Goal: Navigation & Orientation: Find specific page/section

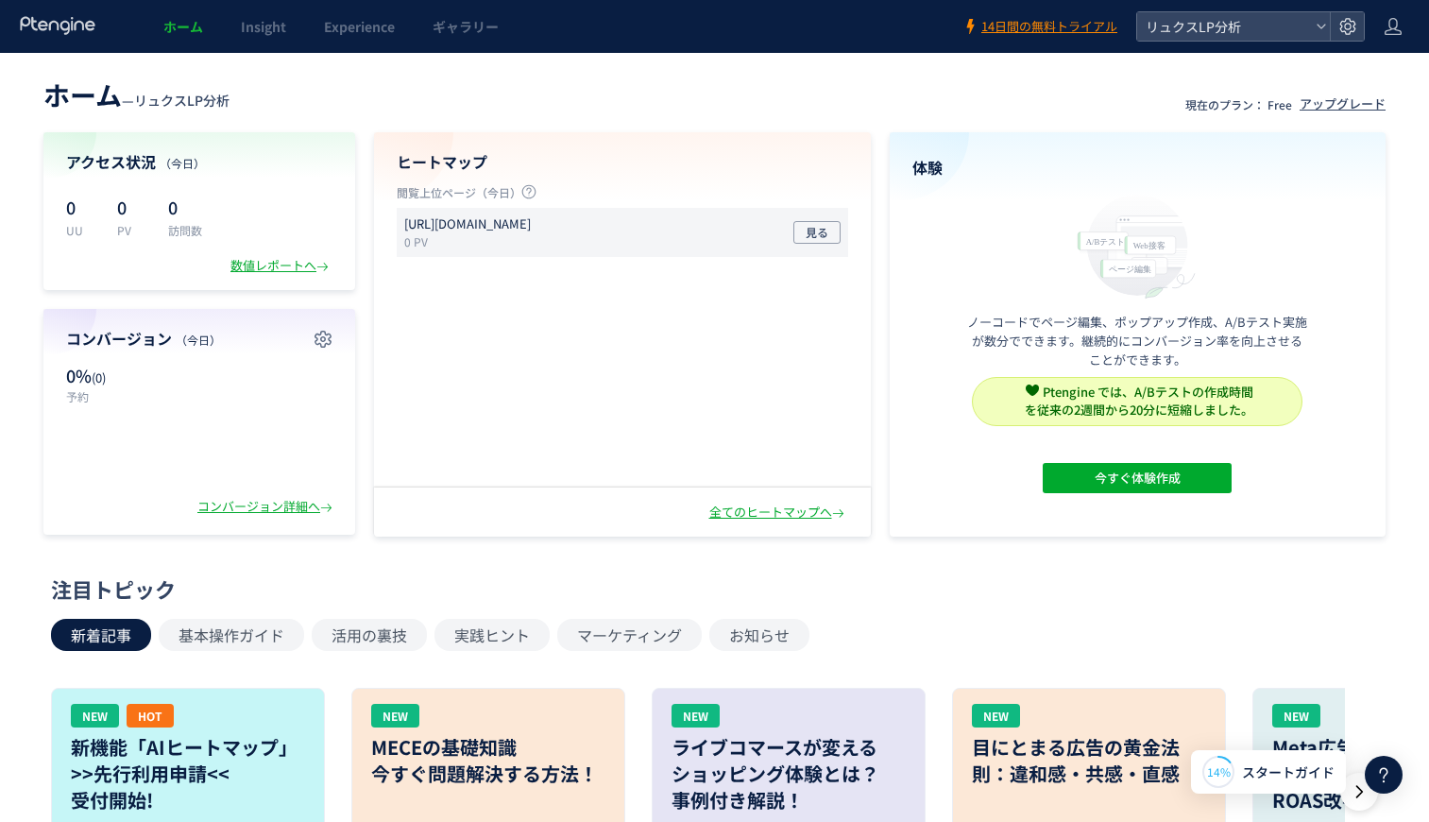
click at [531, 229] on p "[URL][DOMAIN_NAME]" at bounding box center [467, 224] width 127 height 18
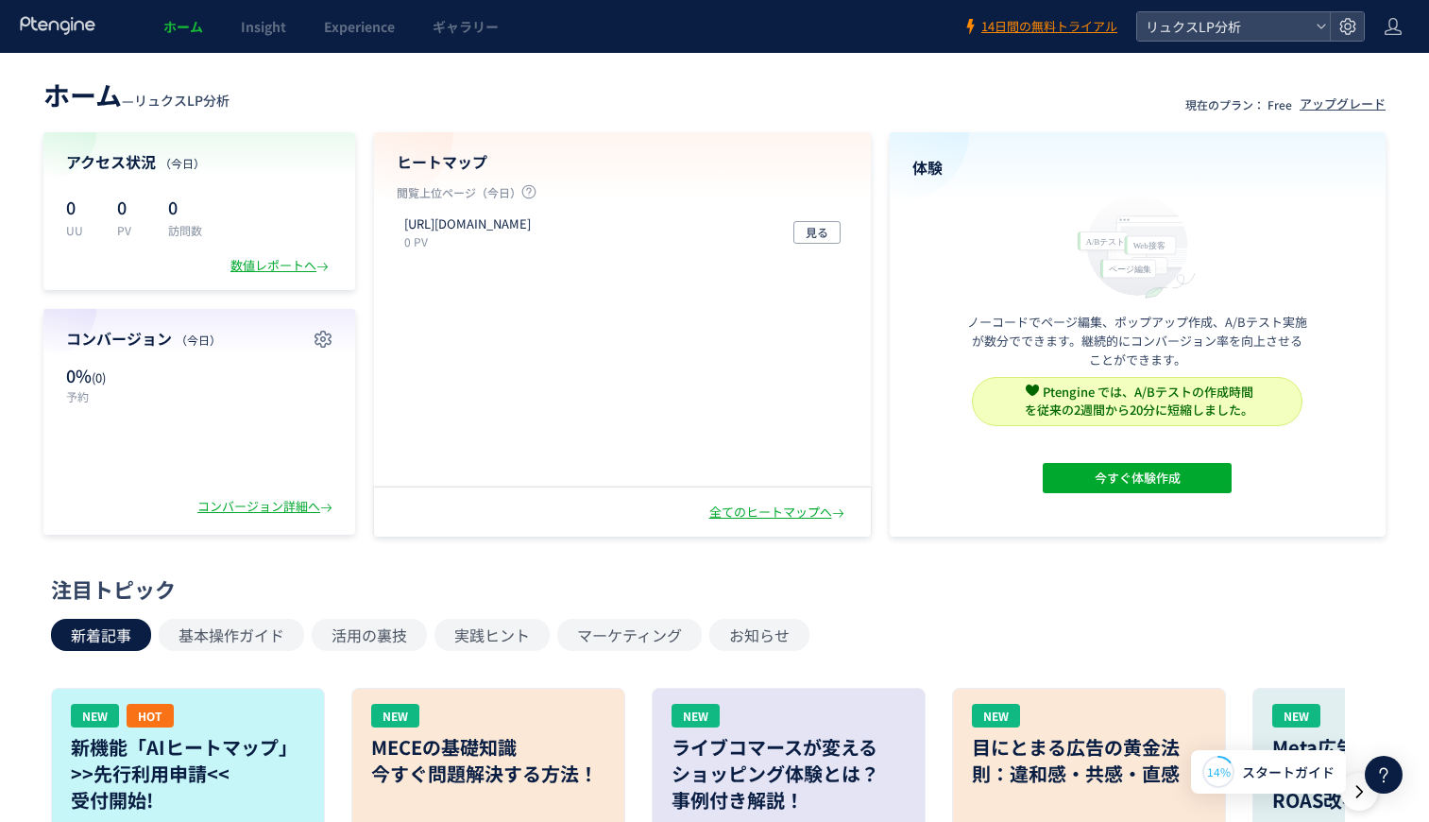
click at [589, 349] on div "[URL][DOMAIN_NAME] 0 PV 見る" at bounding box center [621, 344] width 495 height 272
click at [261, 277] on div "アクセス状況 （[DATE]） 0 UU 0 PV 0 訪問数 数値レポートへ" at bounding box center [199, 211] width 312 height 158
click at [262, 261] on div "数値レポートへ" at bounding box center [281, 266] width 102 height 18
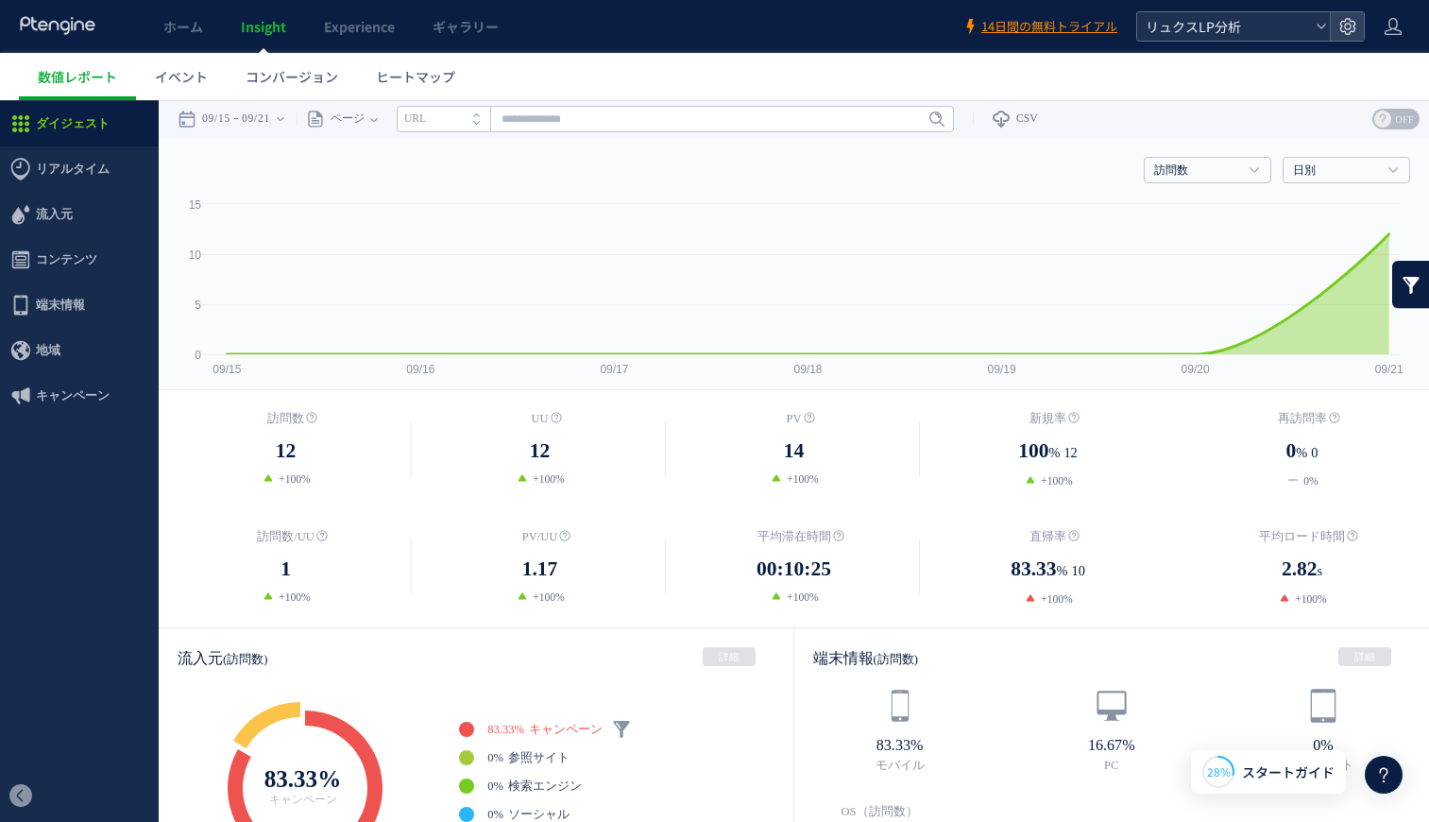
click at [1230, 36] on span "リュクスLP分析" at bounding box center [1224, 26] width 168 height 28
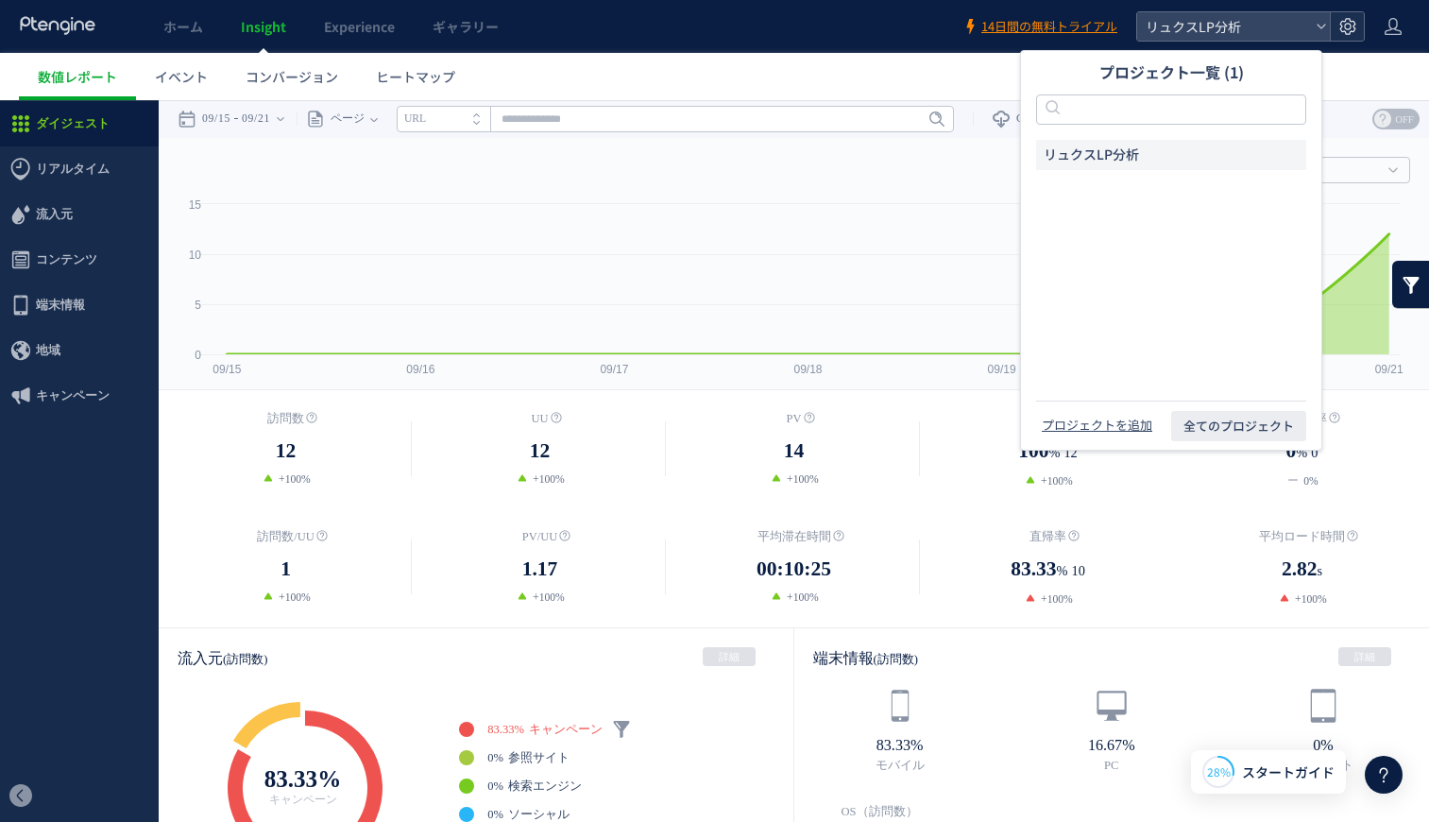
click at [1353, 33] on icon at bounding box center [1347, 26] width 19 height 19
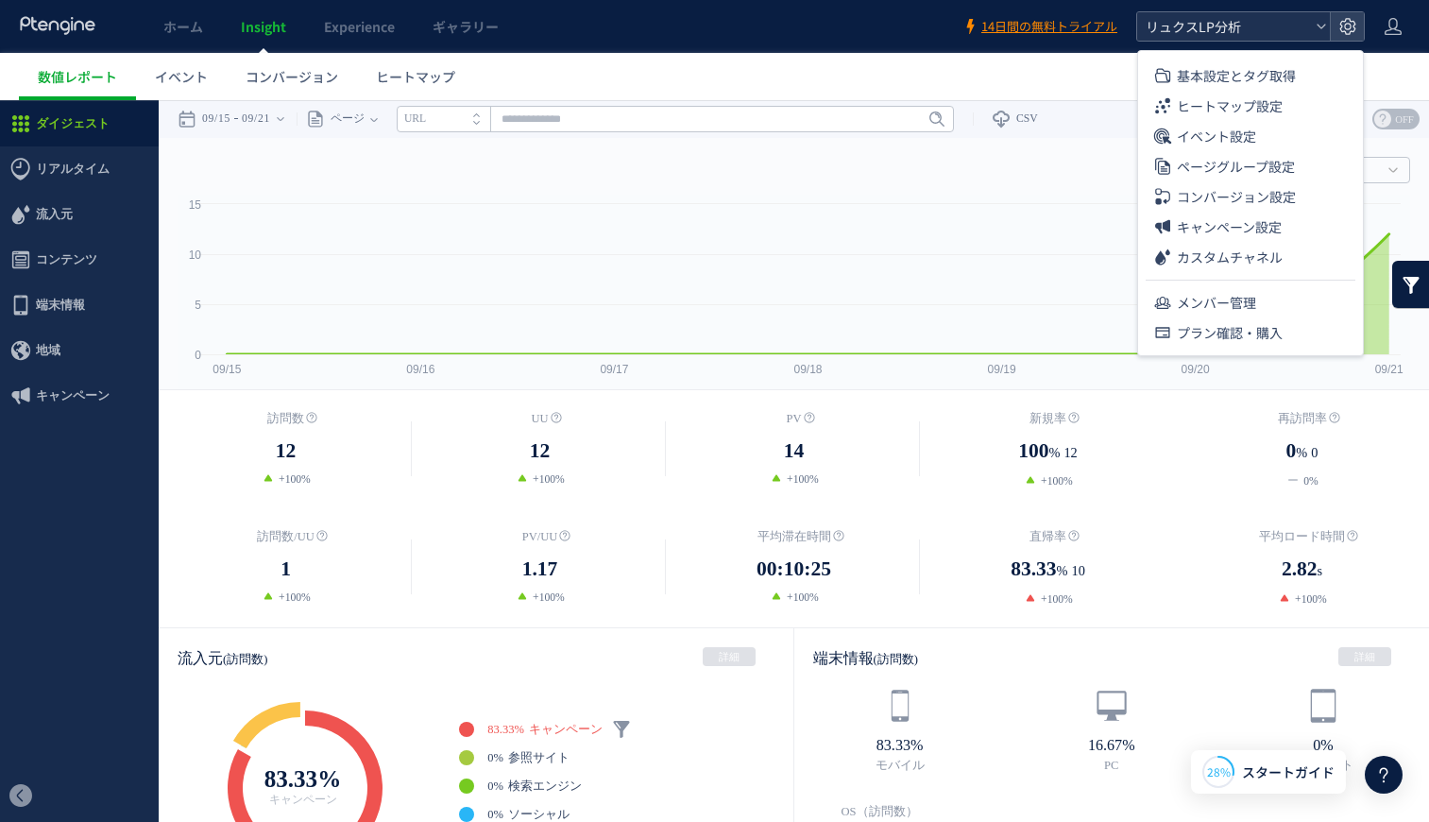
click at [1254, 28] on span "リュクスLP分析" at bounding box center [1224, 26] width 168 height 28
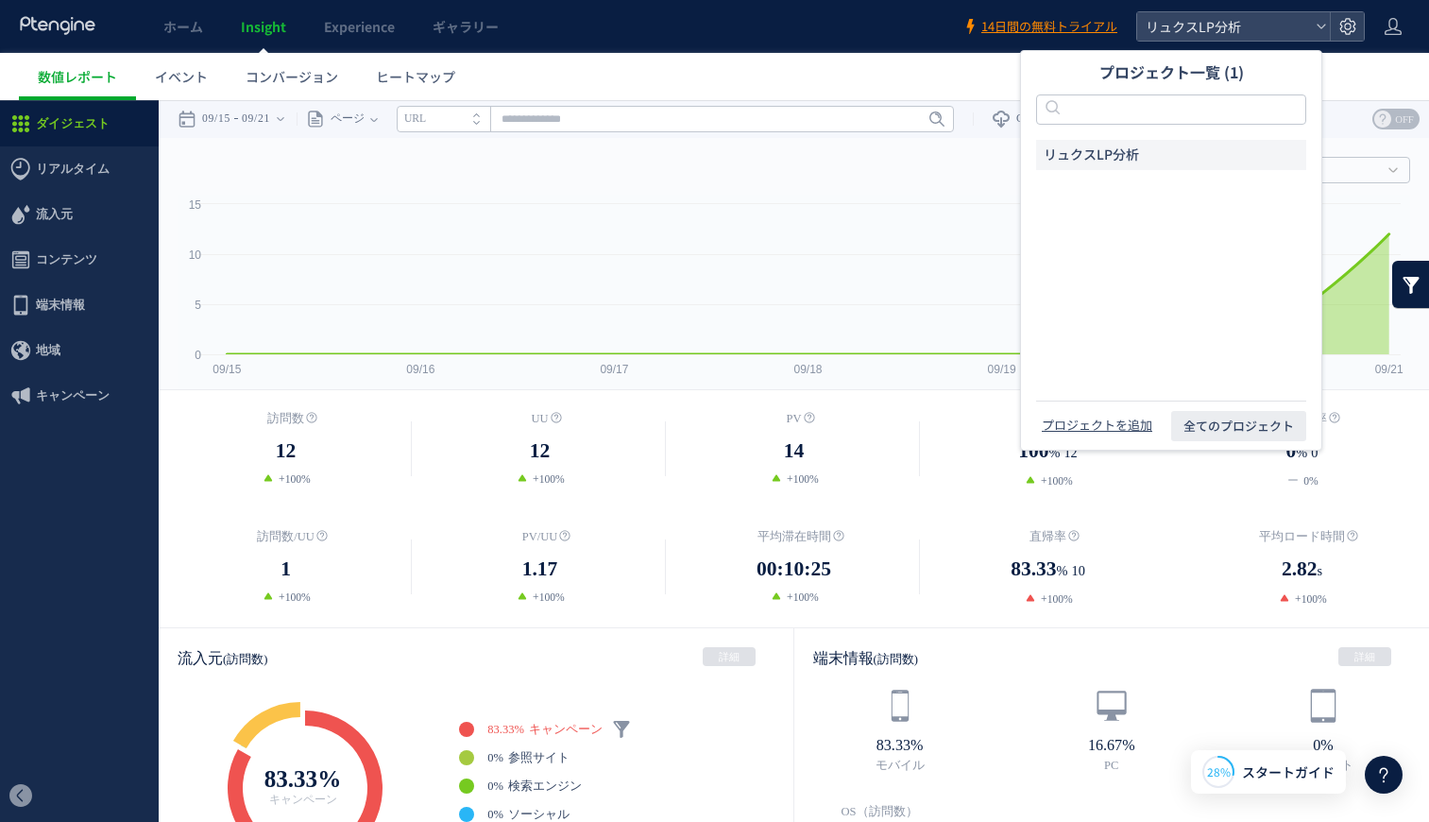
click at [1172, 265] on div "リュクスLP分析" at bounding box center [1171, 270] width 270 height 261
click at [709, 30] on div "ホーム Insight Experience ギャラリー" at bounding box center [481, 26] width 962 height 53
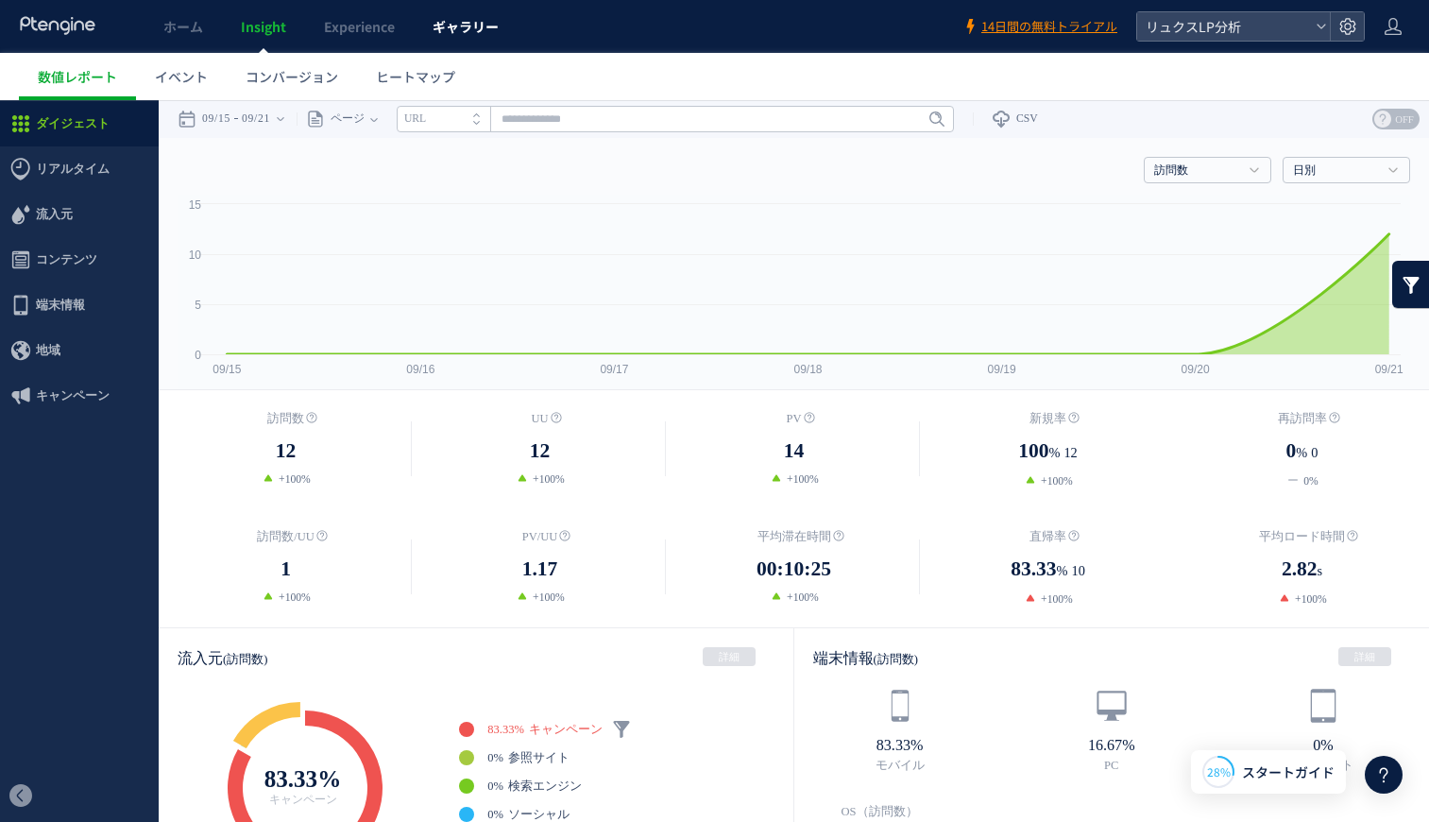
click at [481, 29] on span "ギャラリー" at bounding box center [465, 26] width 66 height 19
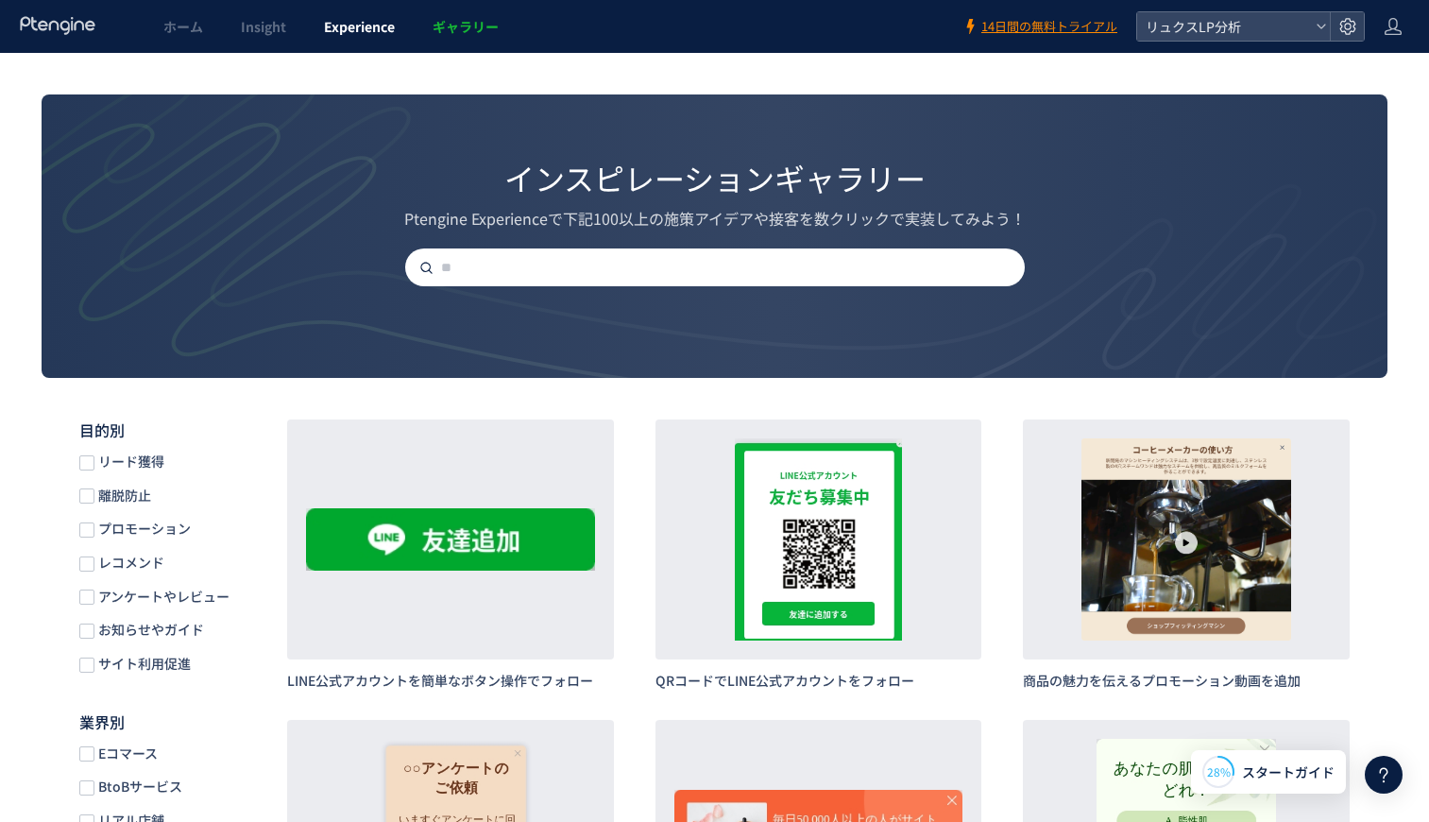
click at [363, 24] on span "Experience" at bounding box center [359, 26] width 71 height 19
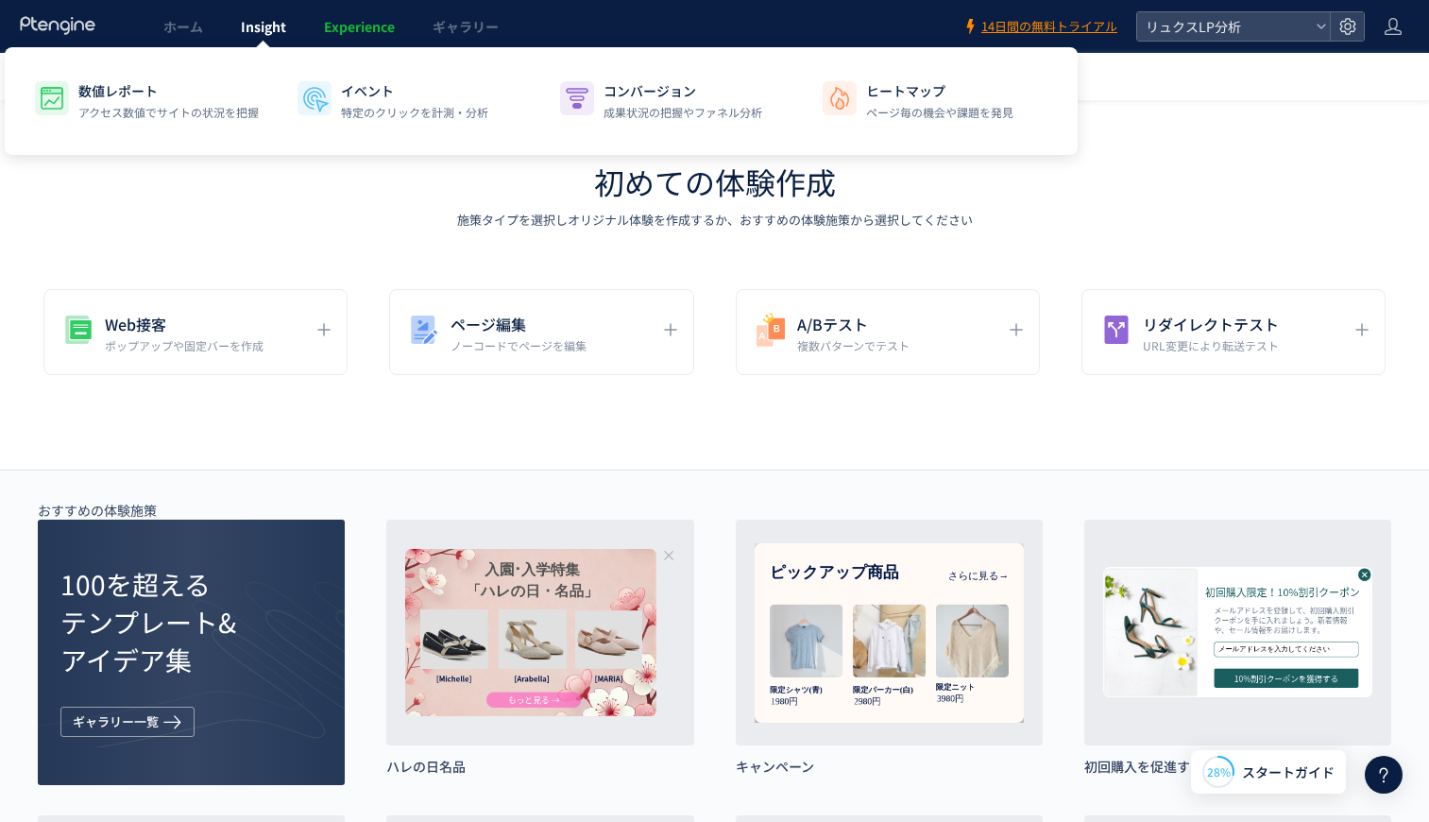
click at [285, 25] on span "Insight" at bounding box center [263, 26] width 45 height 19
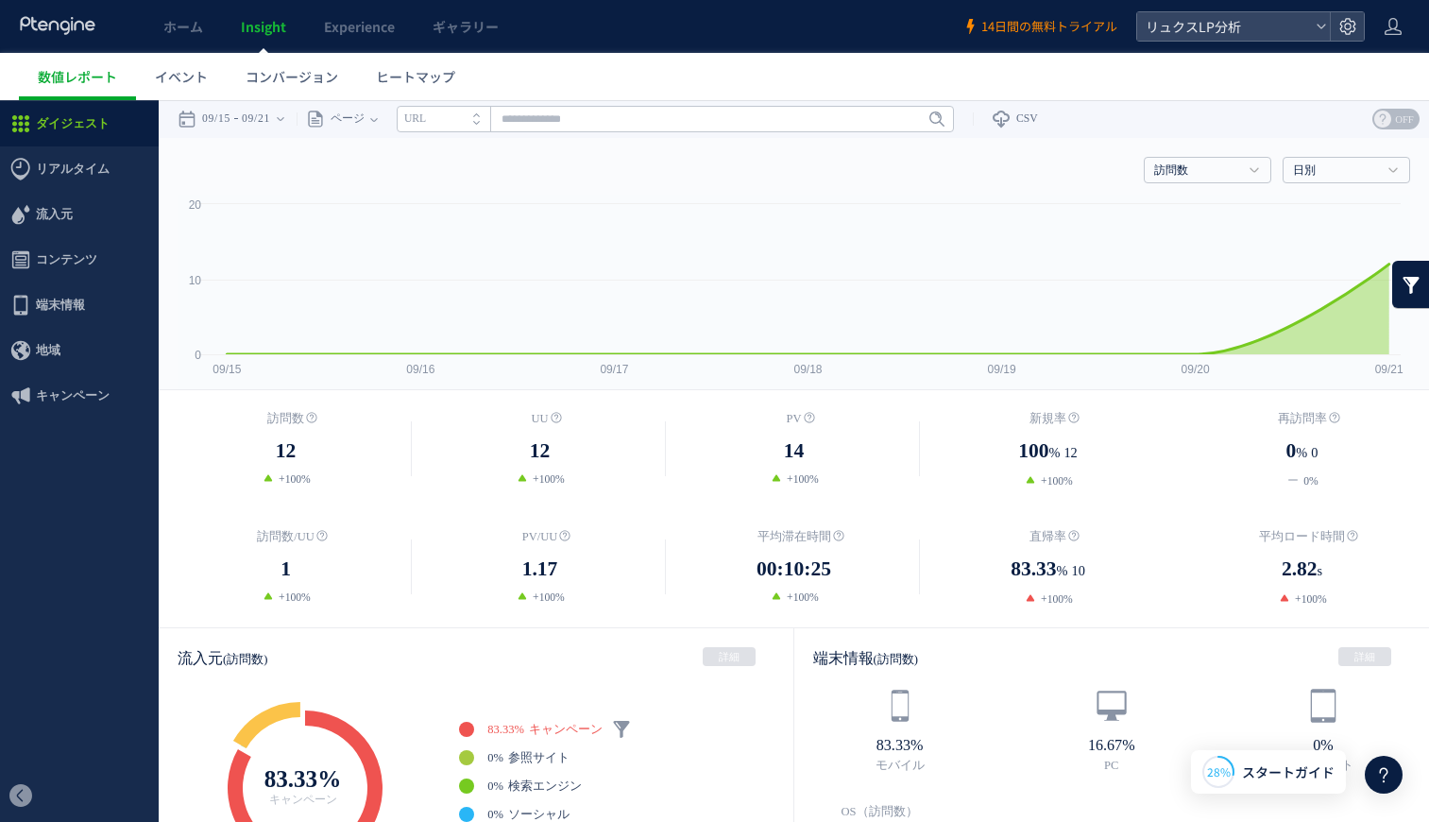
click at [1035, 28] on span "14日間の無料トライアル" at bounding box center [1049, 27] width 136 height 18
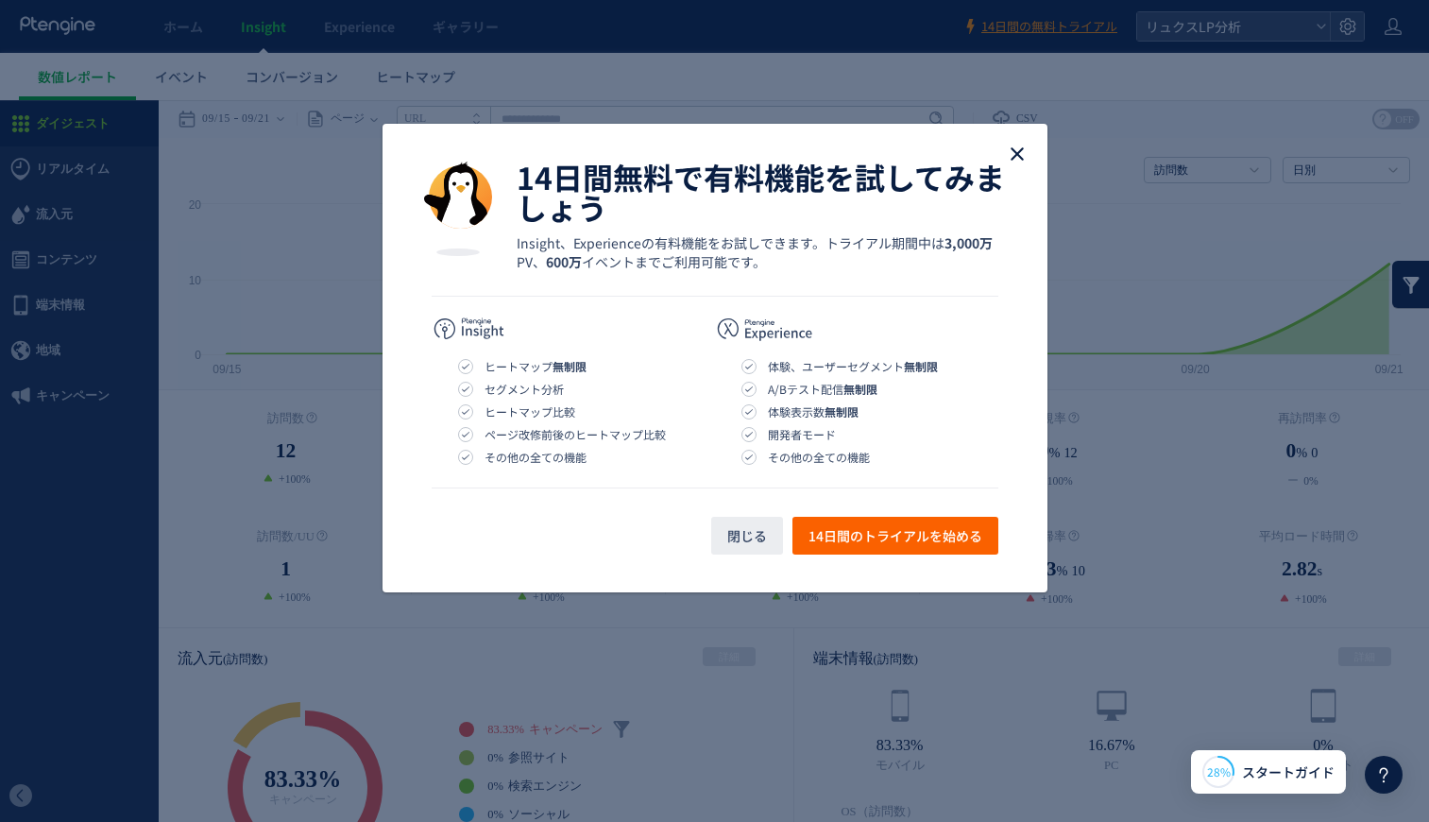
click at [1025, 150] on icon "close" at bounding box center [1017, 154] width 23 height 23
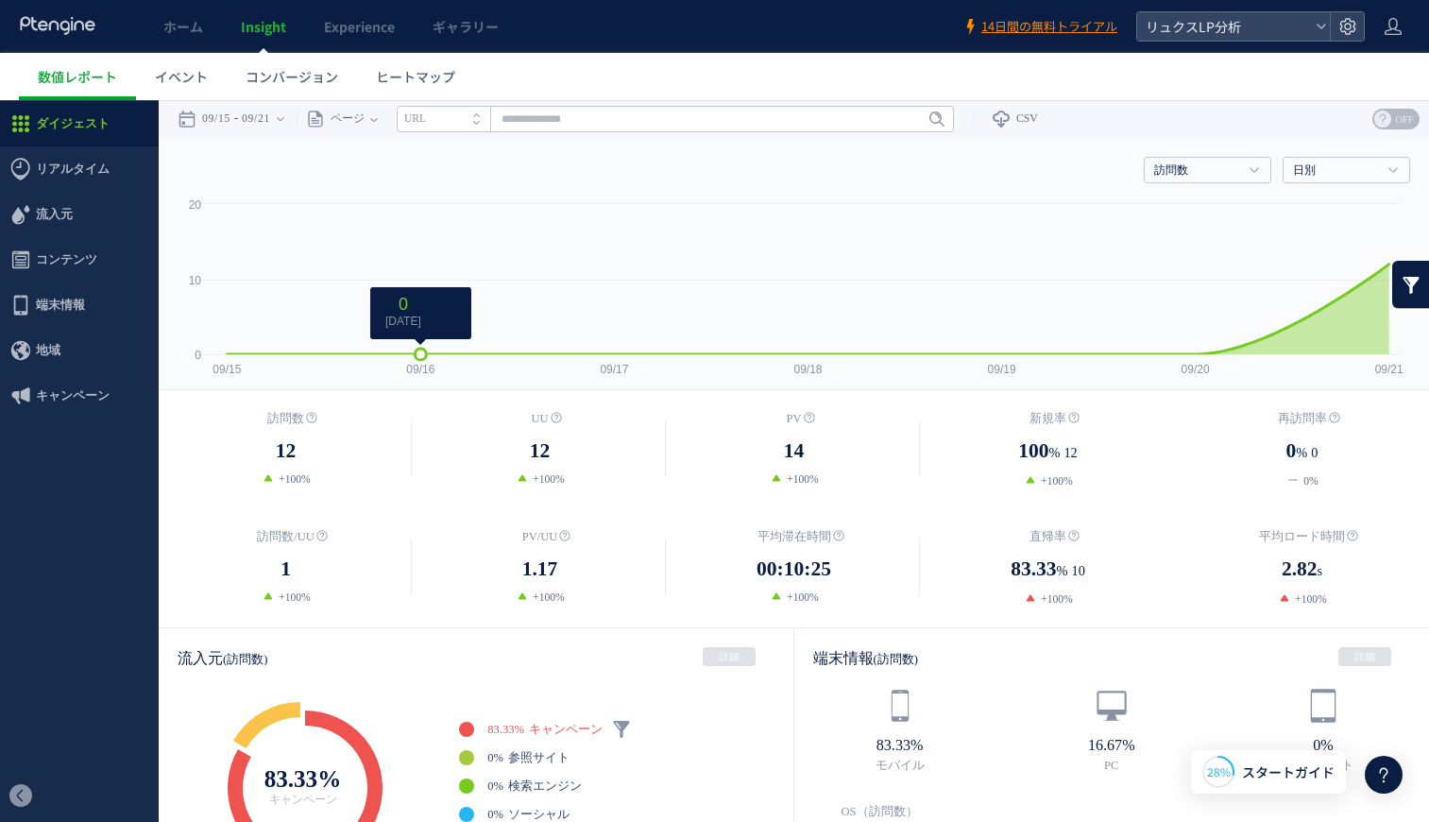
click at [394, 297] on span "0 [DATE]" at bounding box center [403, 311] width 51 height 33
click at [388, 71] on span "ヒートマップ" at bounding box center [415, 76] width 79 height 19
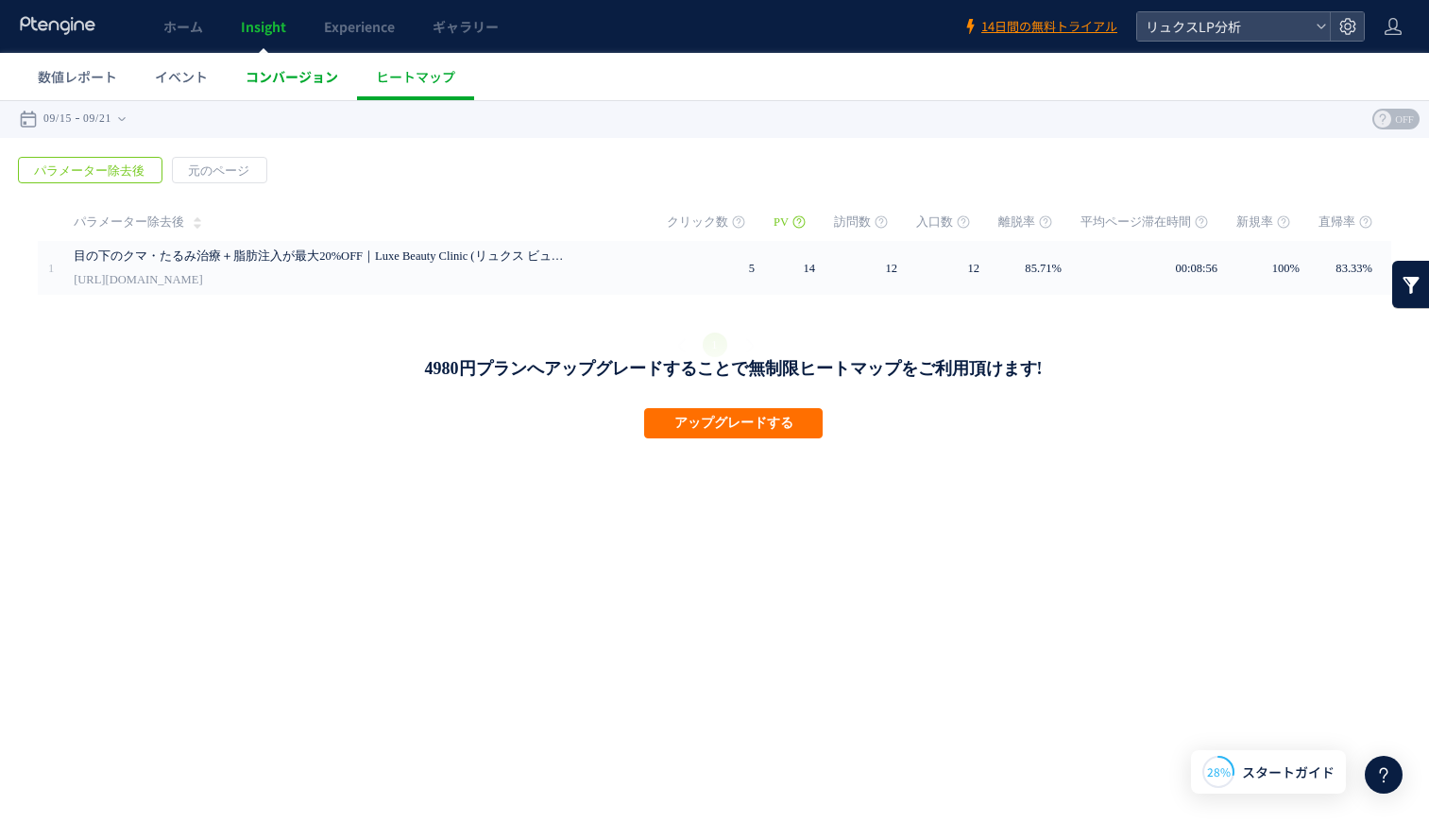
click at [330, 72] on span "コンバージョン" at bounding box center [292, 76] width 93 height 19
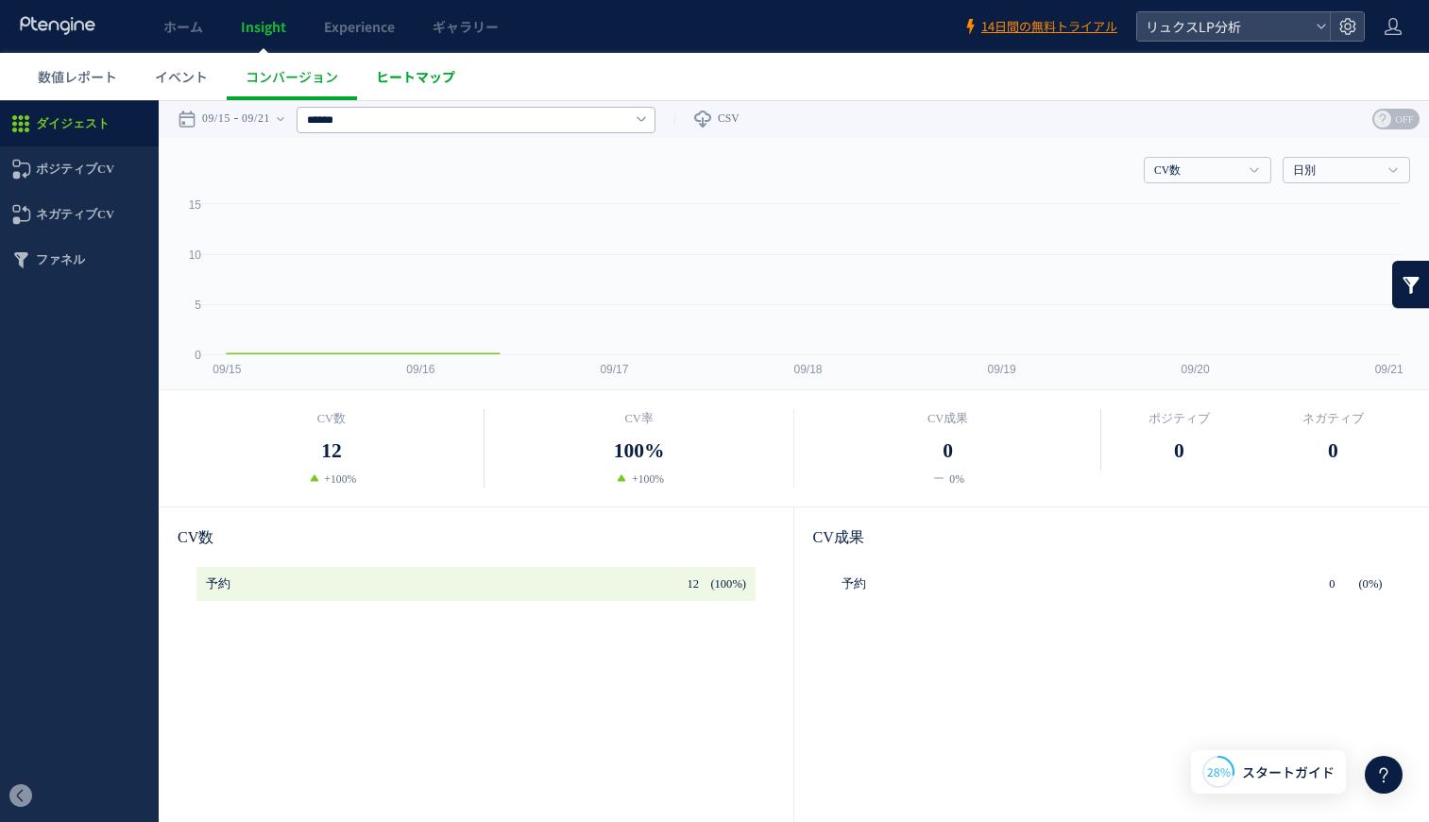
click at [381, 76] on span "ヒートマップ" at bounding box center [415, 76] width 79 height 19
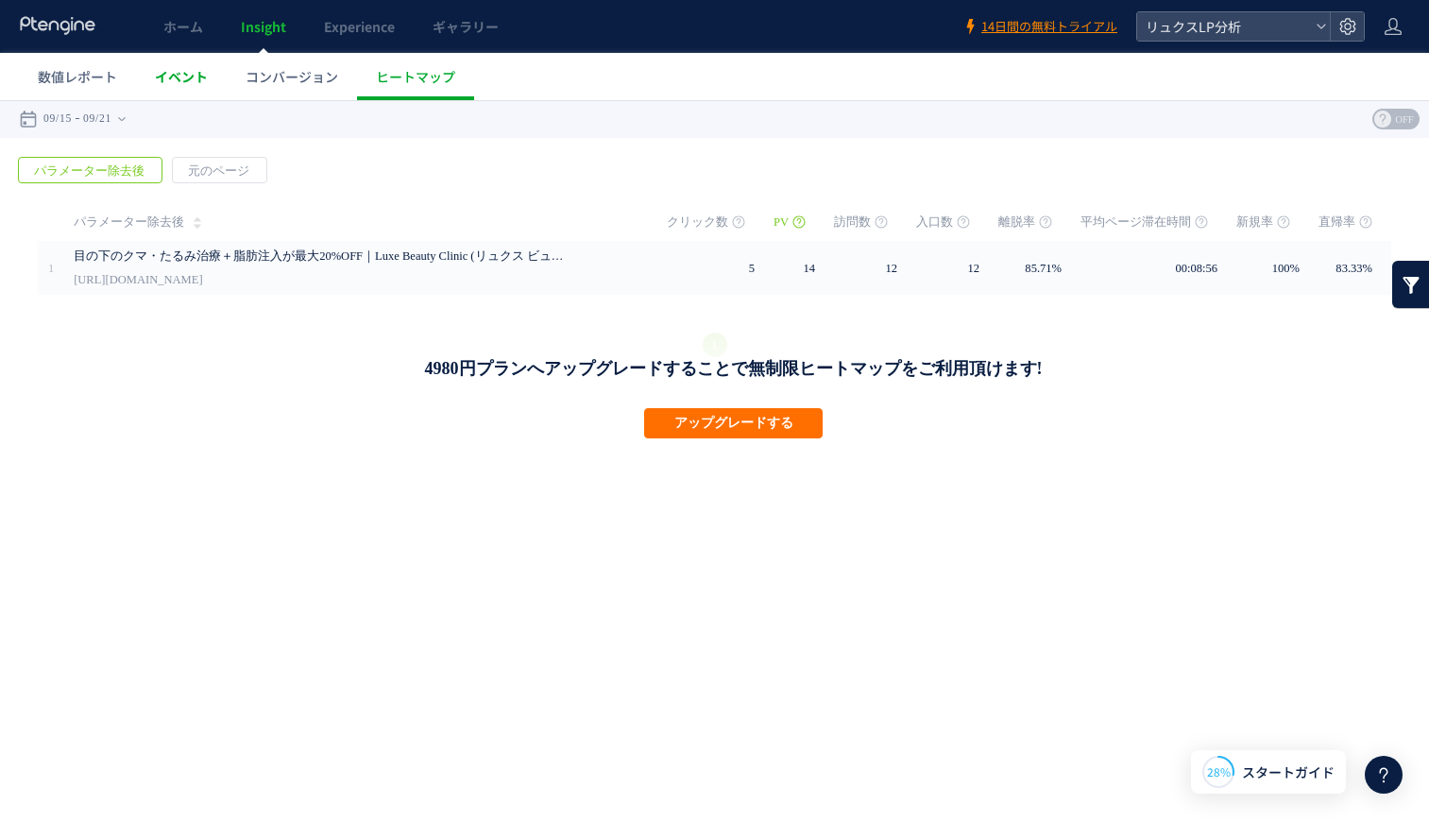
click at [193, 74] on span "イベント" at bounding box center [181, 76] width 53 height 19
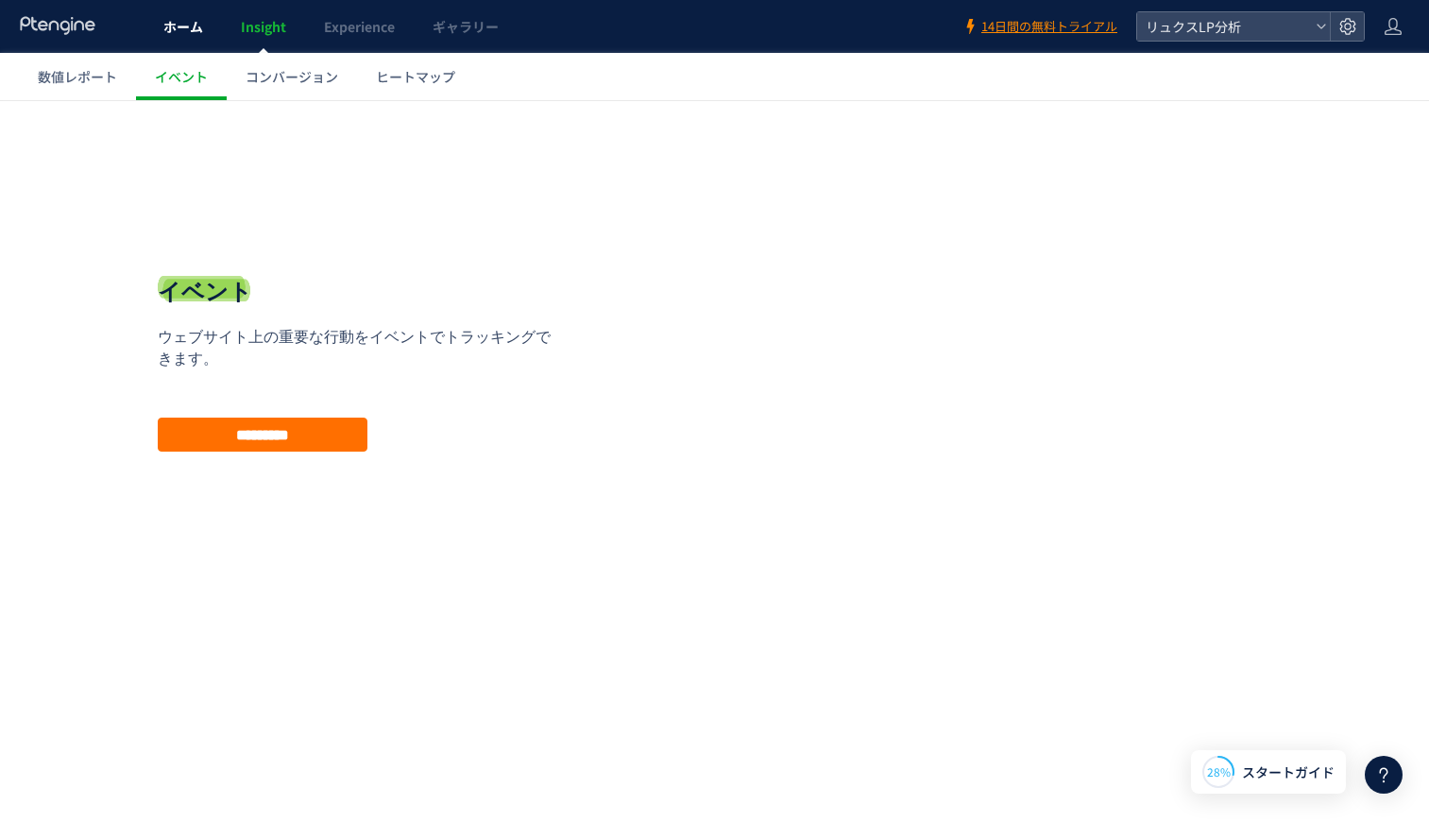
click at [182, 35] on span "ホーム" at bounding box center [183, 26] width 40 height 19
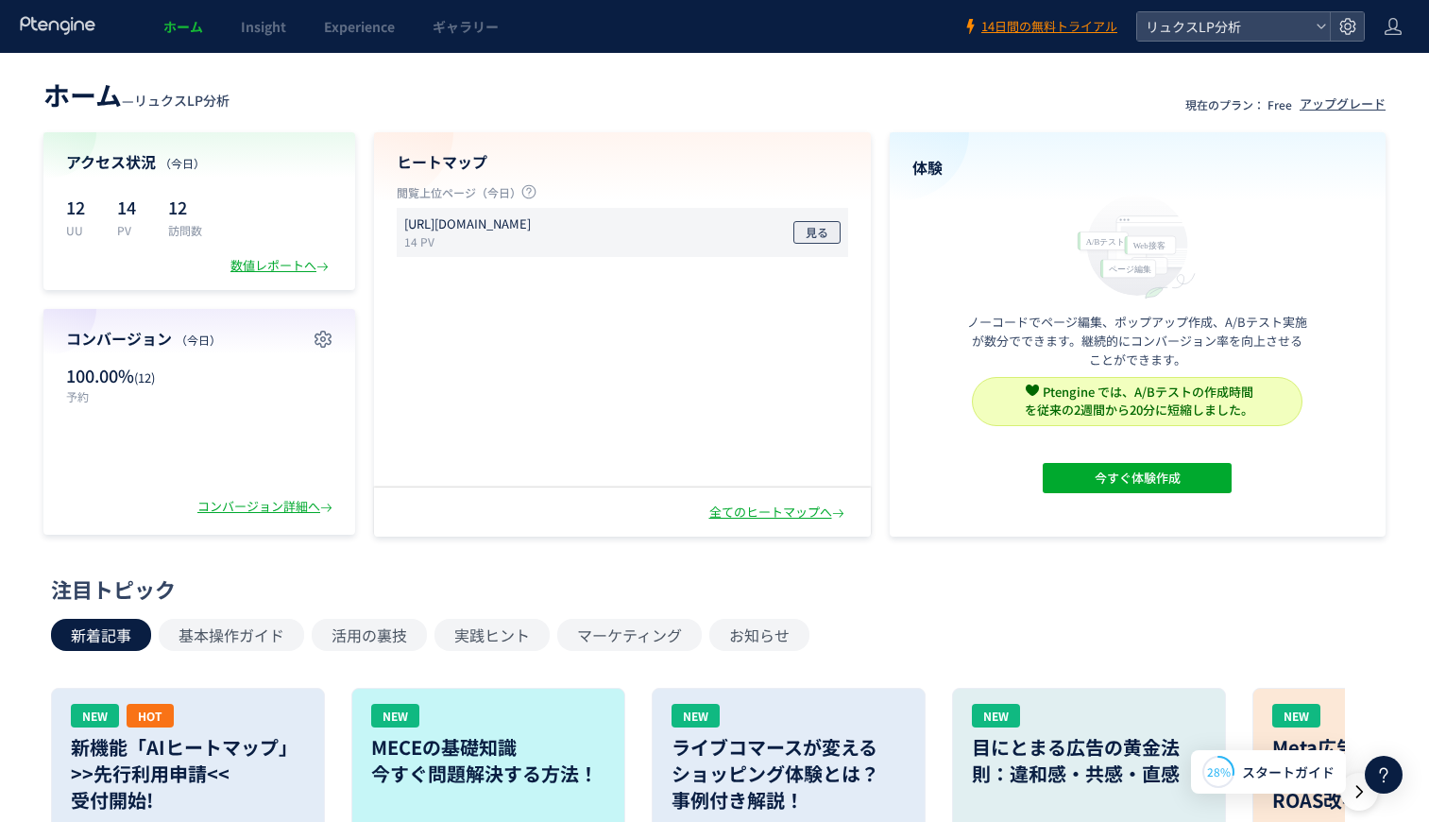
click at [806, 240] on span "見る" at bounding box center [816, 232] width 23 height 23
